Goal: Information Seeking & Learning: Learn about a topic

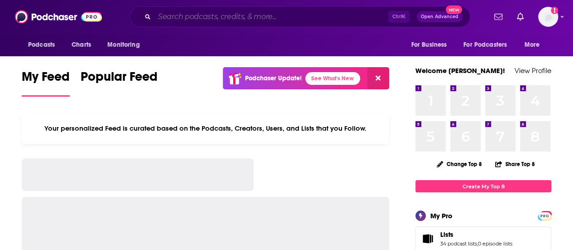
click at [336, 14] on input "Search podcasts, credits, & more..." at bounding box center [271, 17] width 234 height 14
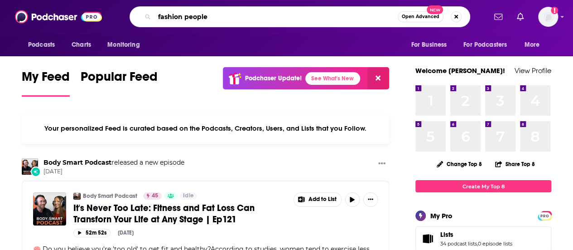
type input "fashion people"
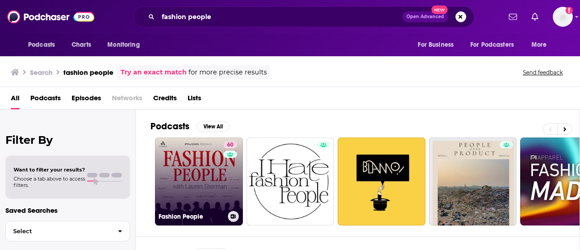
click at [189, 168] on link "60 Fashion People" at bounding box center [199, 181] width 88 height 88
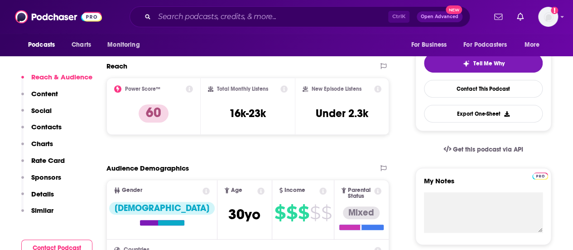
scroll to position [199, 0]
